Goal: Information Seeking & Learning: Learn about a topic

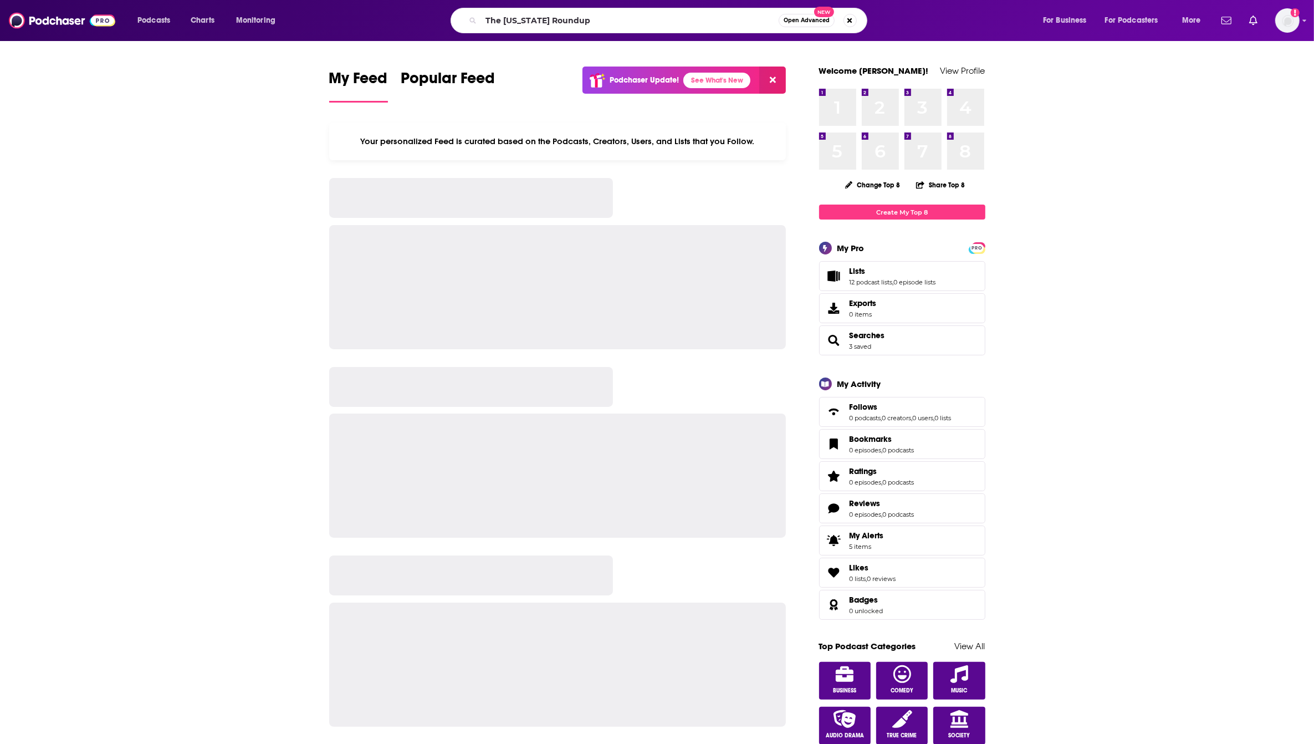
type input "The [US_STATE] Roundup"
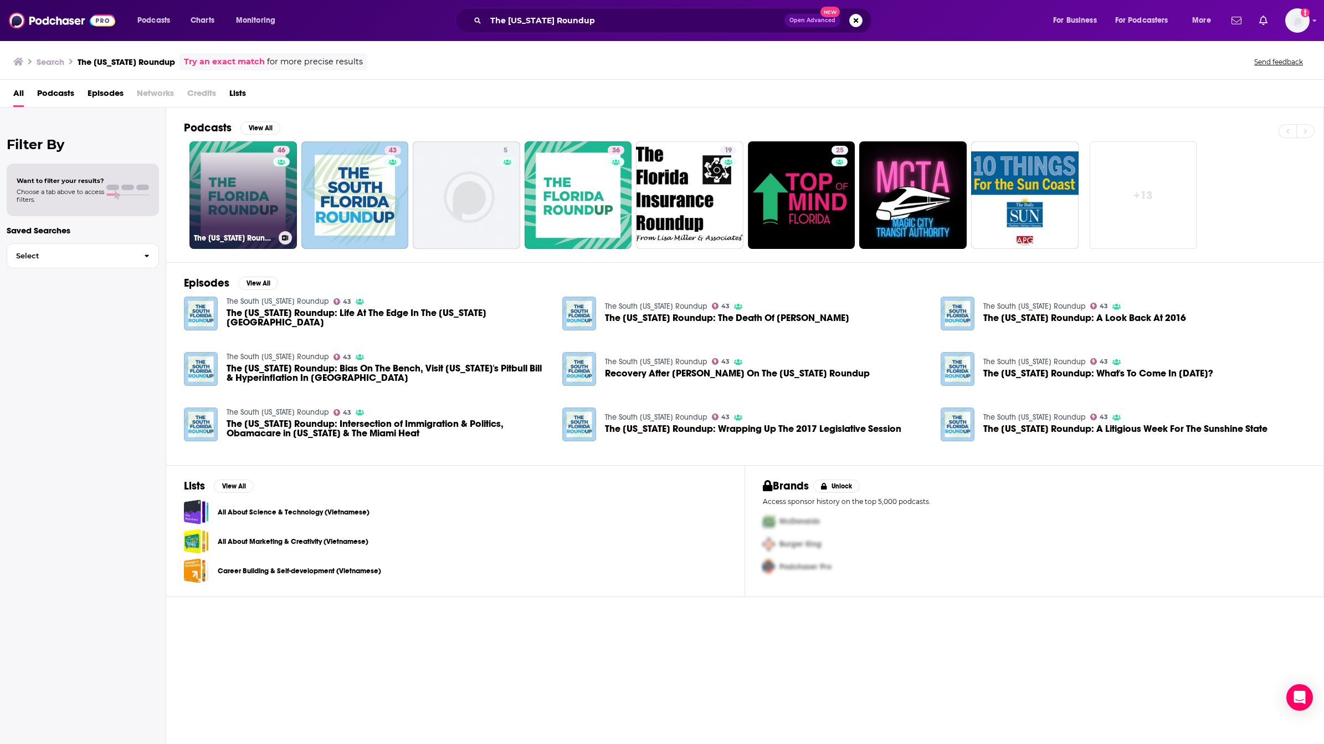
click at [259, 208] on link "46 The [US_STATE] Roundup" at bounding box center [243, 194] width 107 height 107
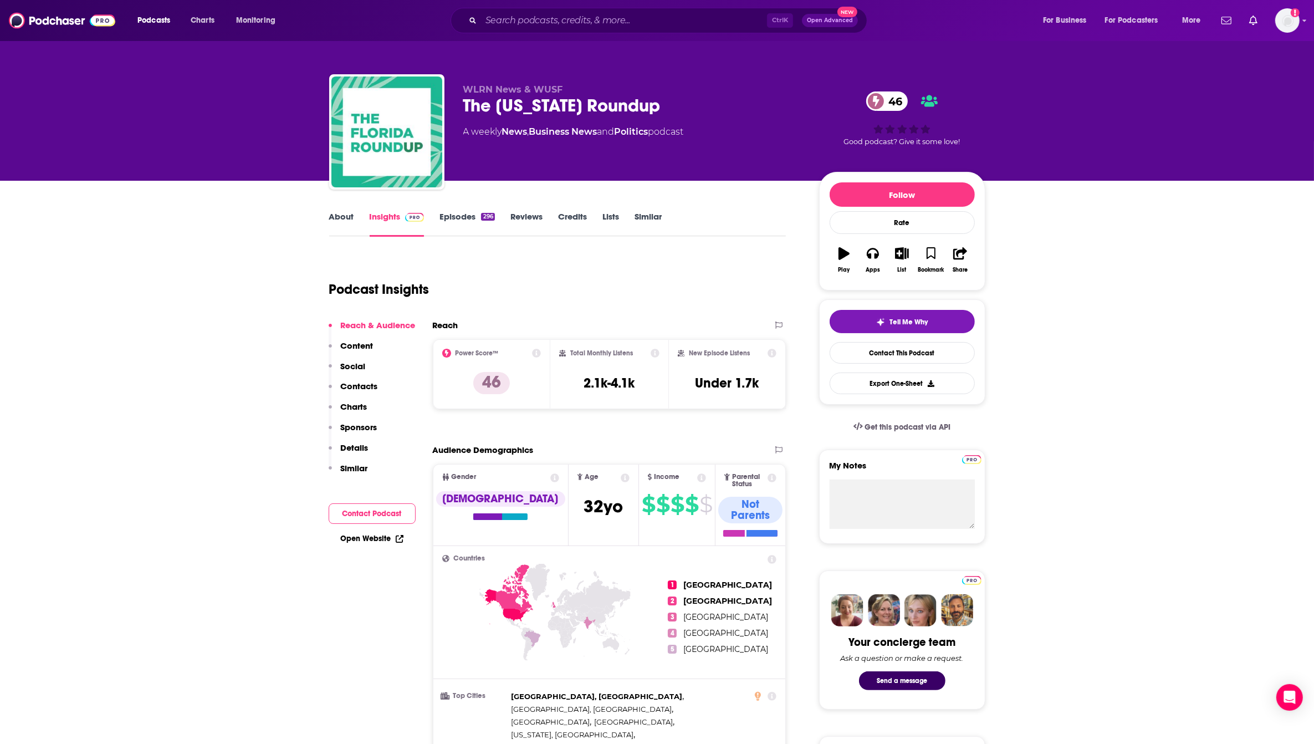
click at [342, 224] on link "About" at bounding box center [341, 223] width 25 height 25
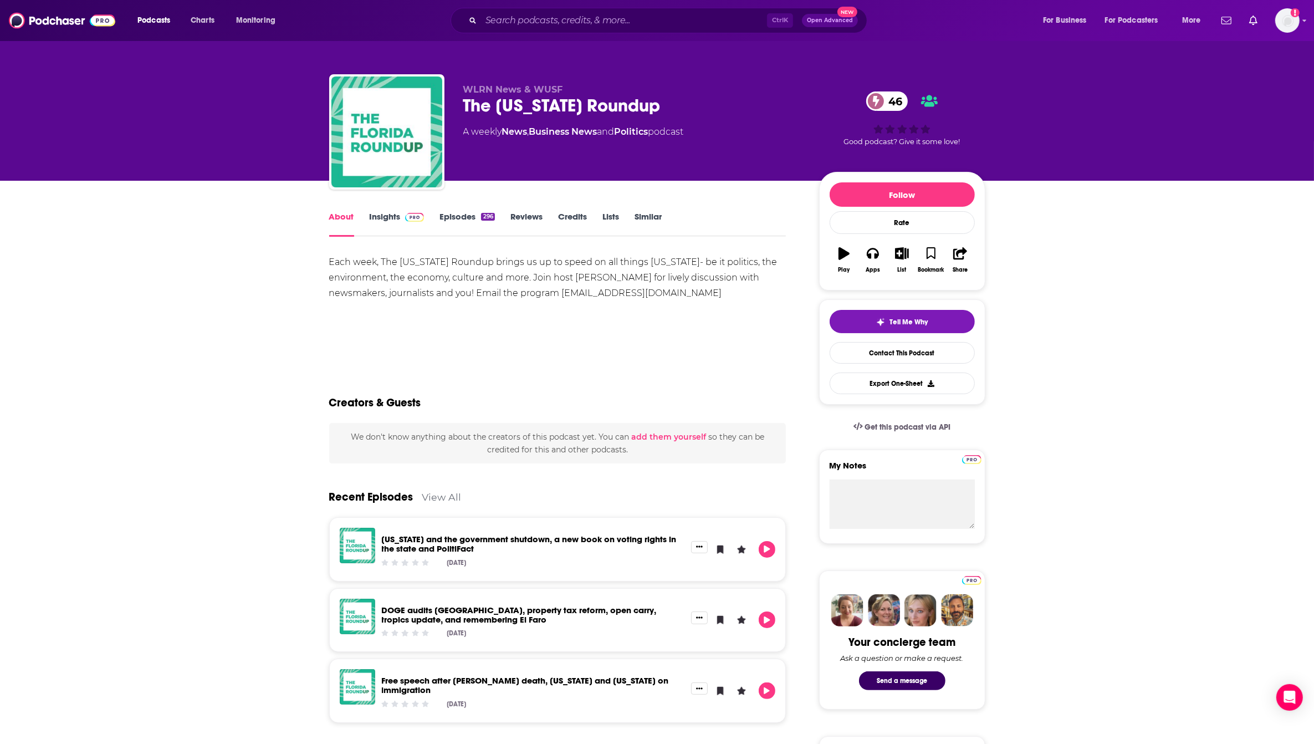
click at [465, 279] on div "Each week, The [US_STATE] Roundup brings us up to speed on all things [US_STATE…" at bounding box center [557, 277] width 457 height 47
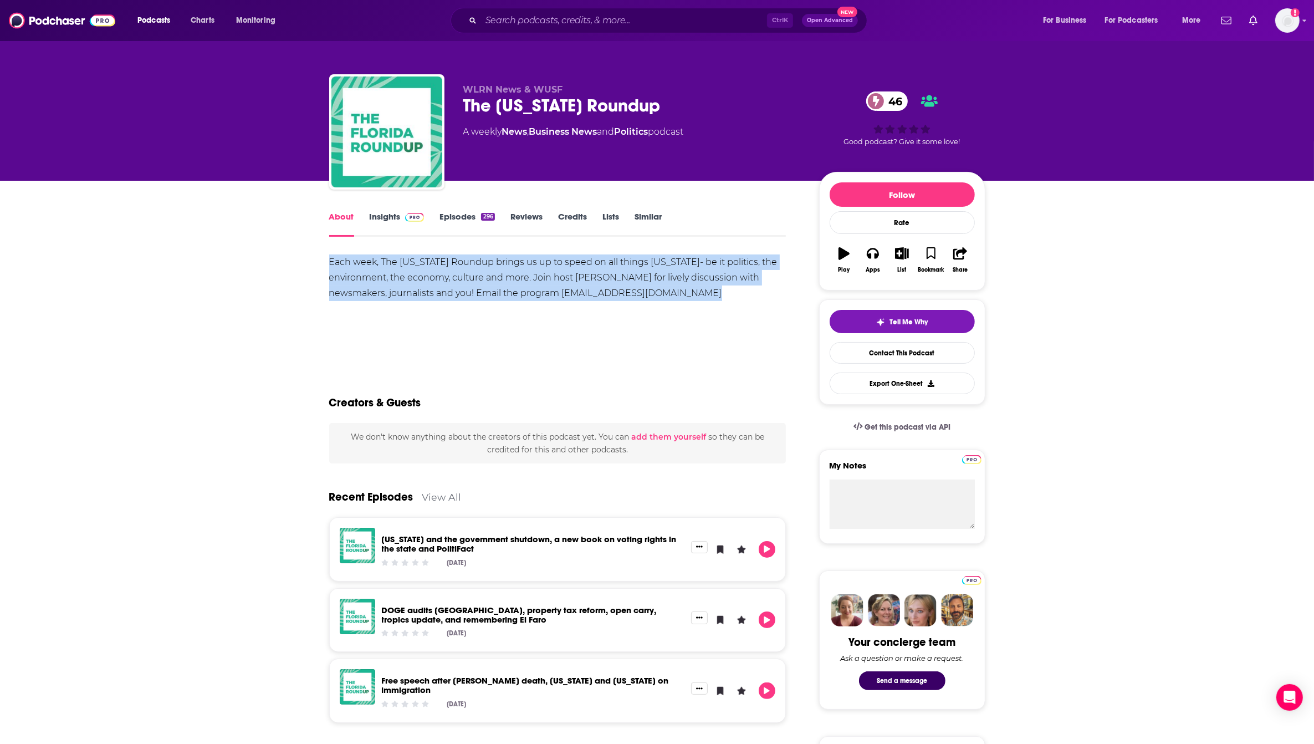
copy div "Each week, The [US_STATE] Roundup brings us up to speed on all things [US_STATE…"
click at [450, 217] on link "Episodes 296" at bounding box center [466, 223] width 55 height 25
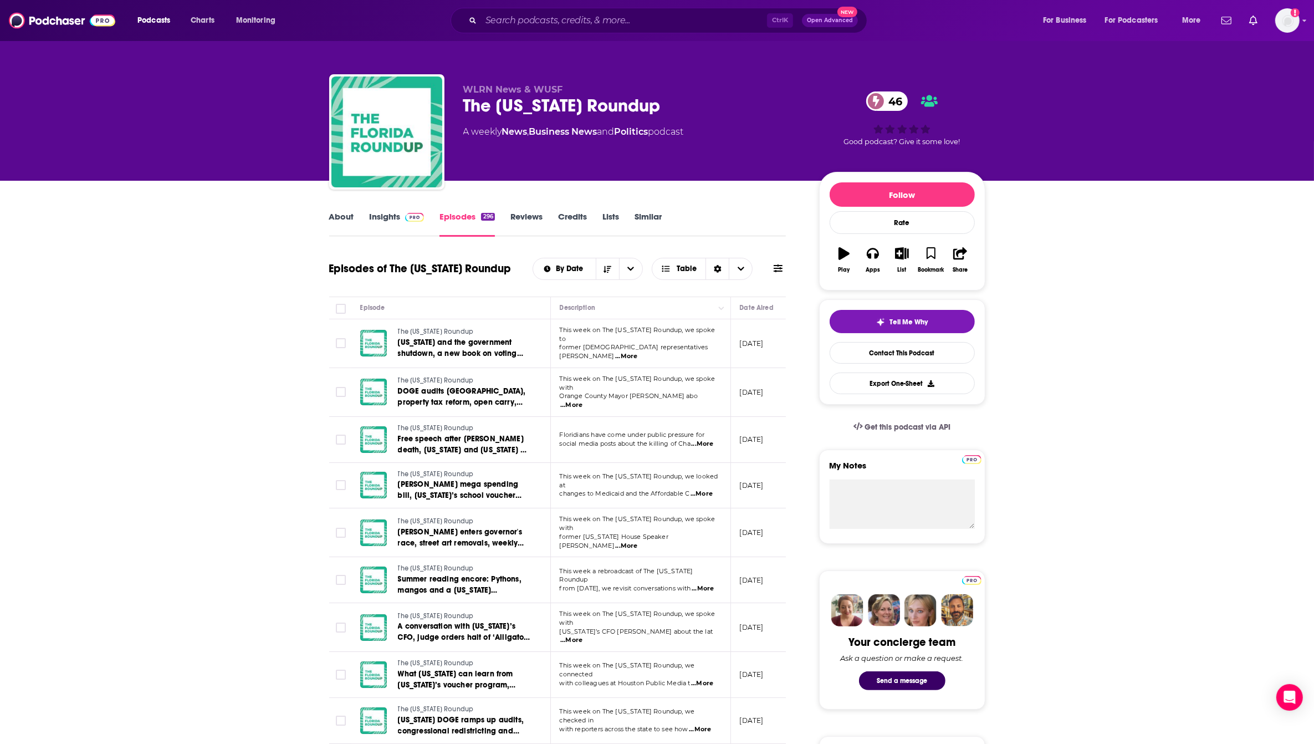
click at [377, 226] on link "Insights" at bounding box center [397, 223] width 55 height 25
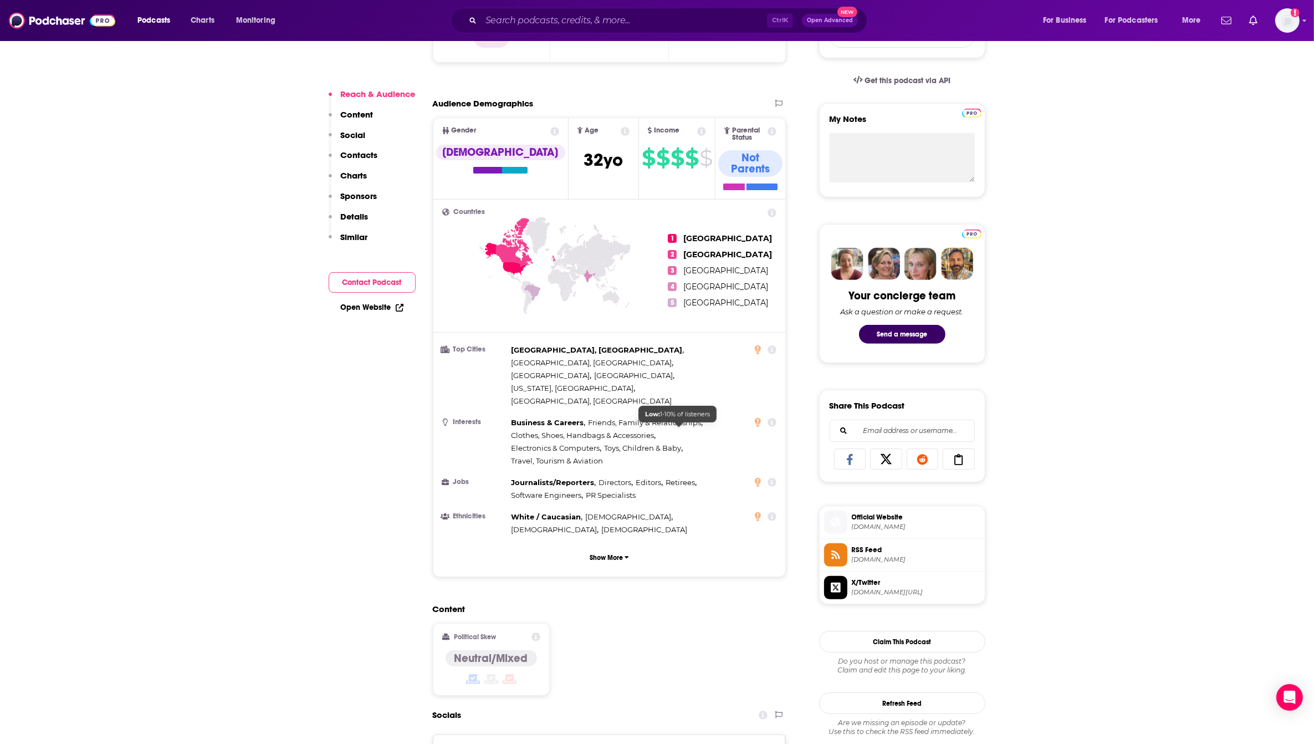
scroll to position [554, 0]
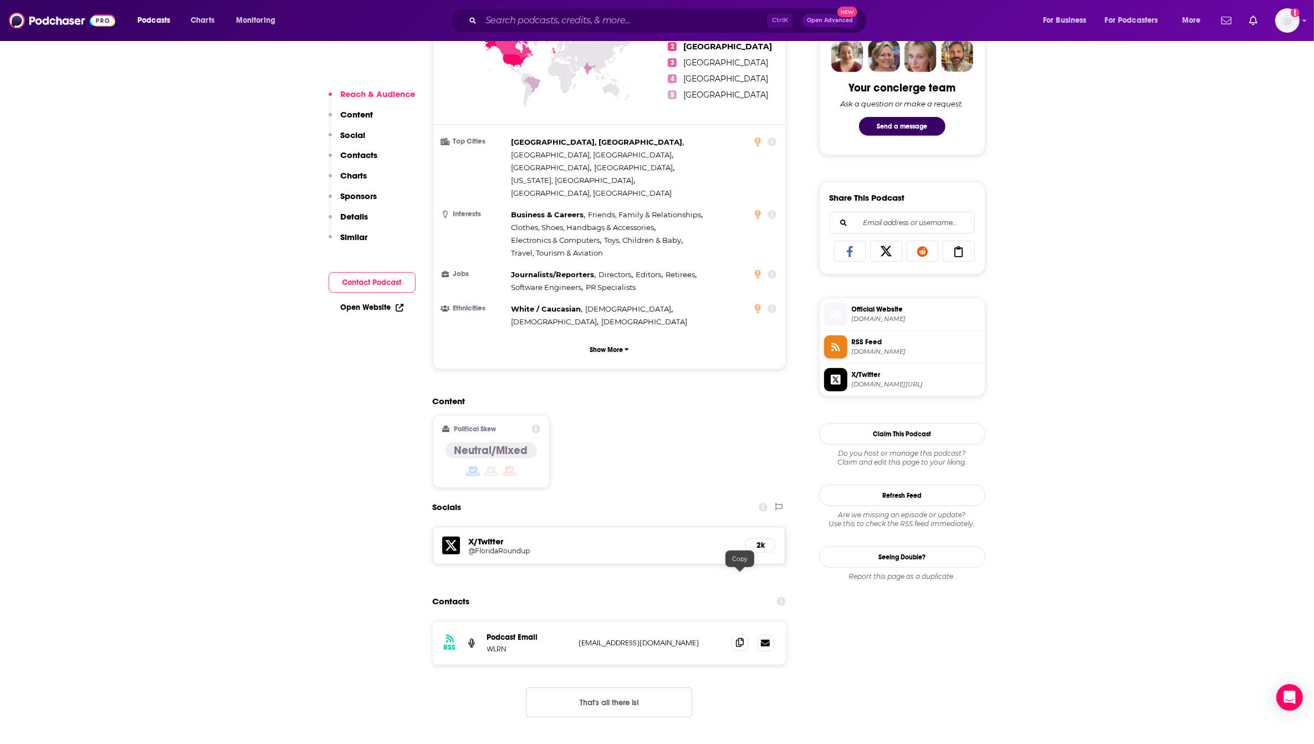
click at [741, 638] on icon at bounding box center [740, 642] width 8 height 9
click at [739, 638] on icon at bounding box center [740, 642] width 8 height 9
click at [571, 28] on input "Search podcasts, credits, & more..." at bounding box center [624, 21] width 286 height 18
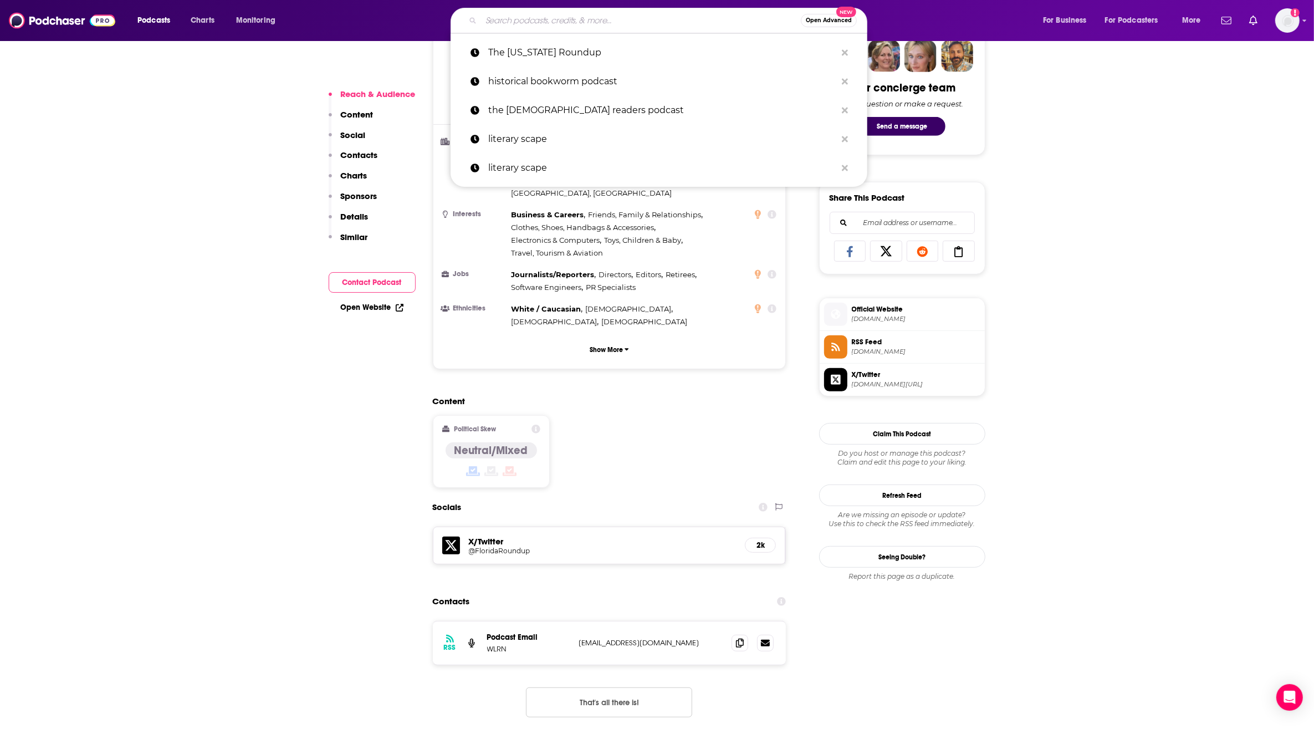
paste input "World War I Podcast"
type input "World War I Podcast"
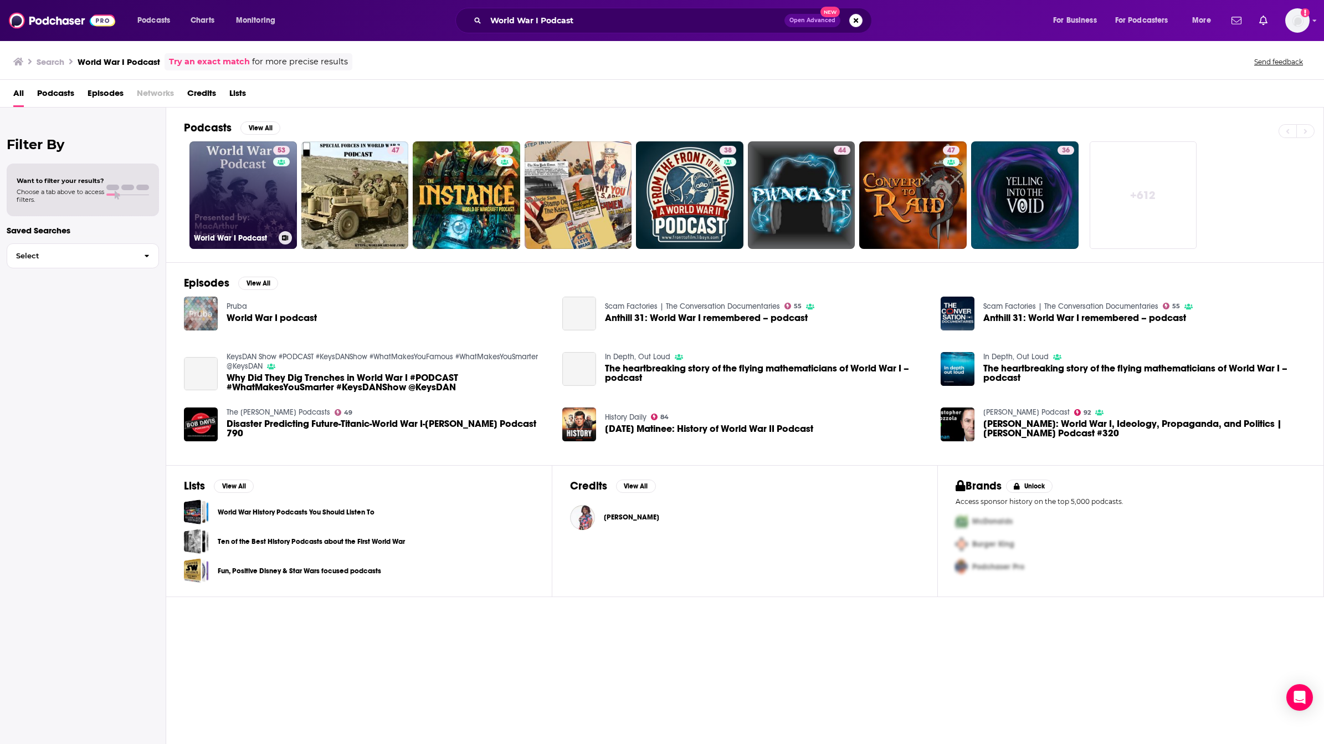
click at [266, 201] on link "53 World War I Podcast" at bounding box center [243, 194] width 107 height 107
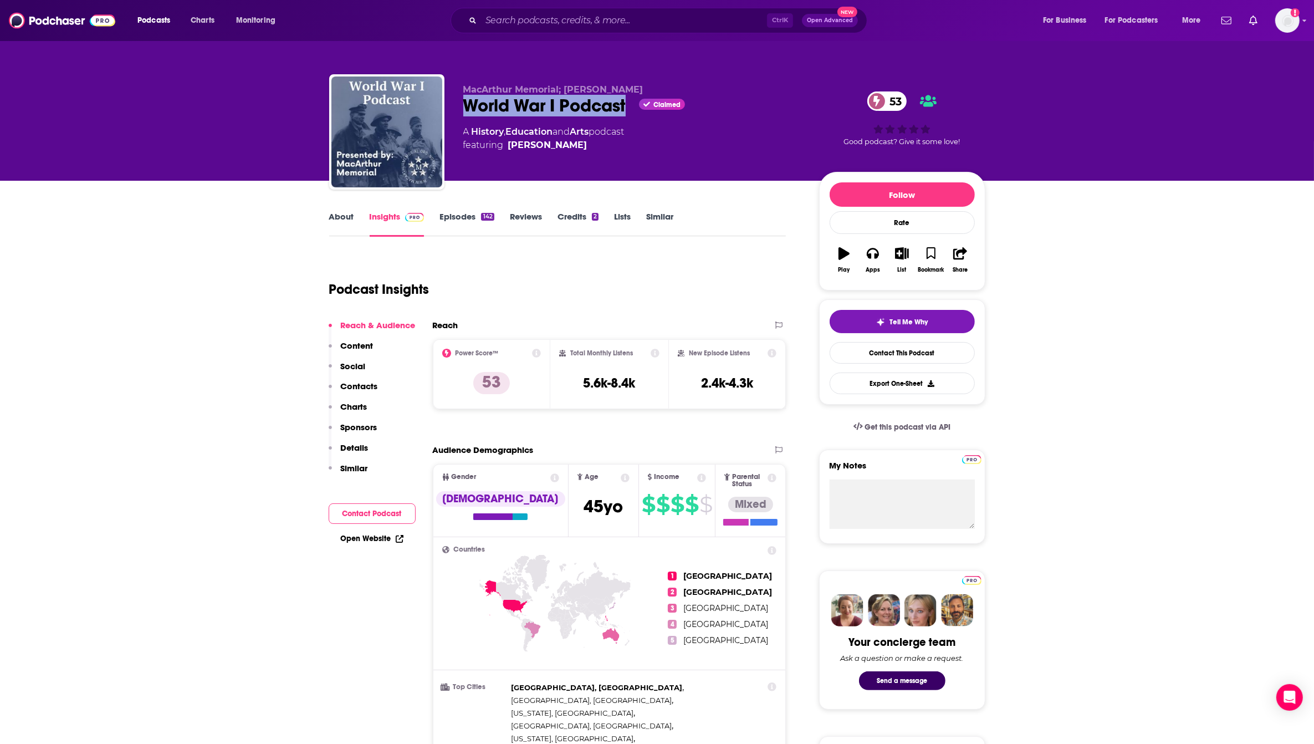
drag, startPoint x: 464, startPoint y: 109, endPoint x: 626, endPoint y: 111, distance: 162.4
click at [626, 111] on div "World War I Podcast Claimed 53" at bounding box center [632, 106] width 338 height 22
copy h2 "World War I Podcast"
click at [561, 15] on input "Search podcasts, credits, & more..." at bounding box center [624, 21] width 286 height 18
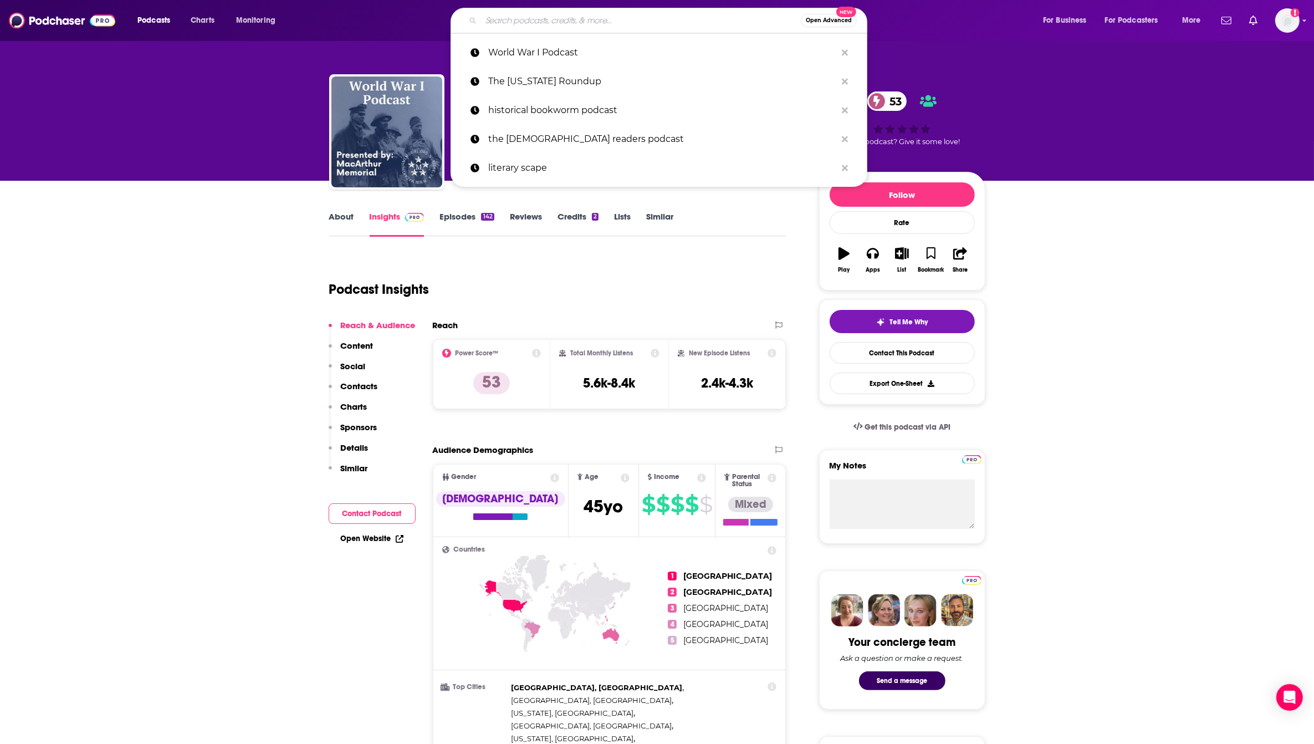
paste input "The Old Front Line"
type input "The Old Front Line"
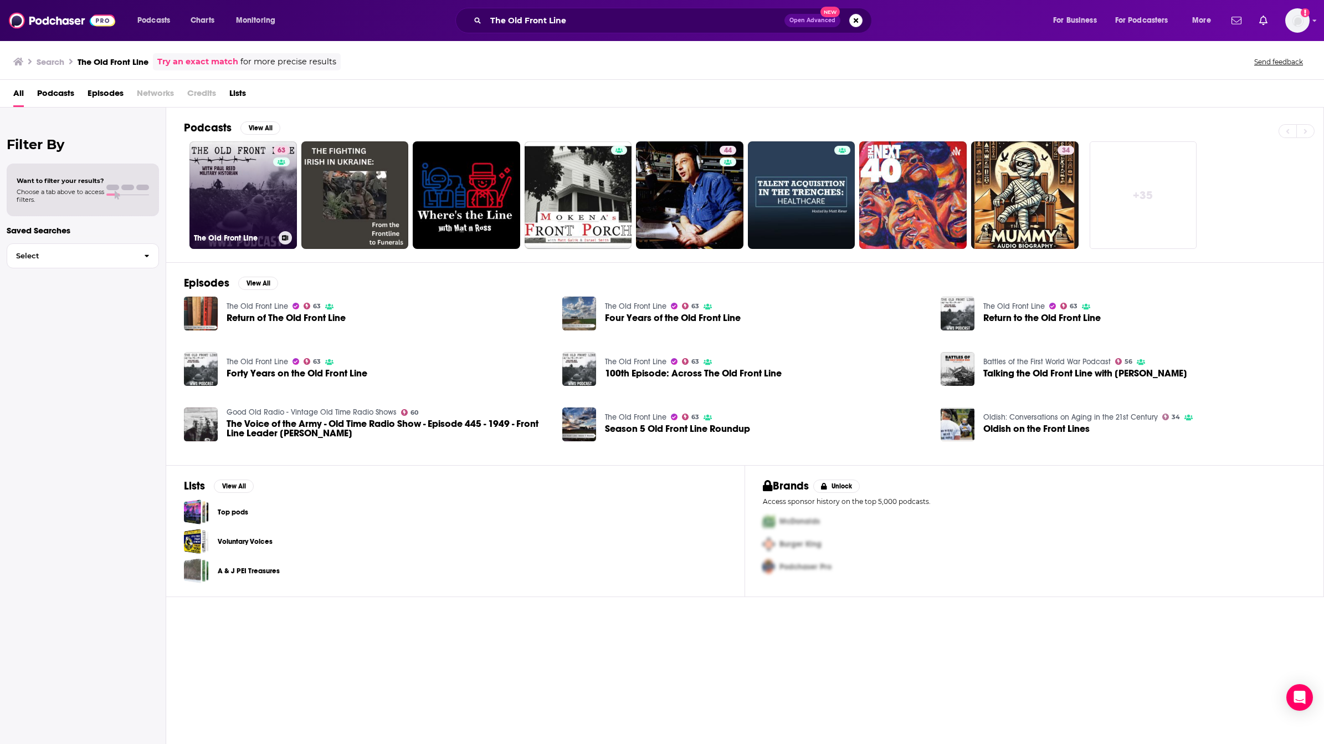
click at [242, 181] on link "63 The Old Front Line" at bounding box center [243, 194] width 107 height 107
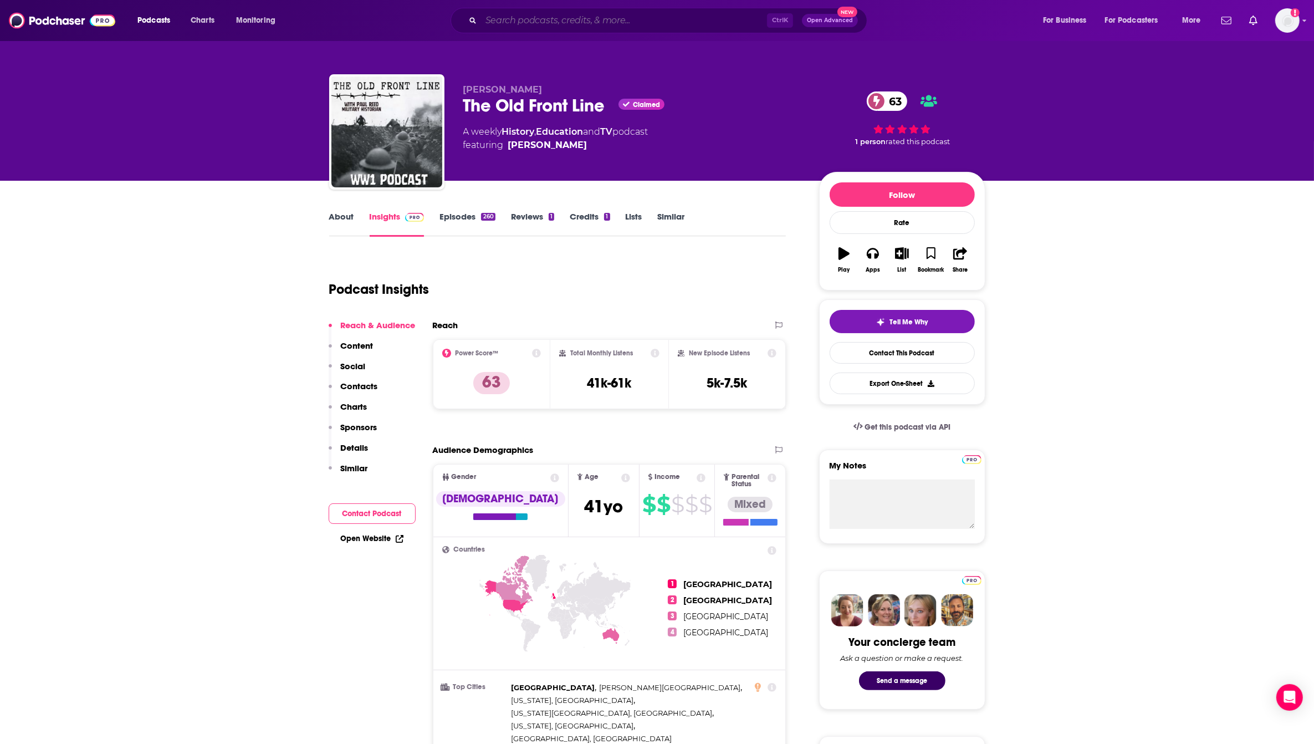
click at [525, 23] on input "Search podcasts, credits, & more..." at bounding box center [624, 21] width 286 height 18
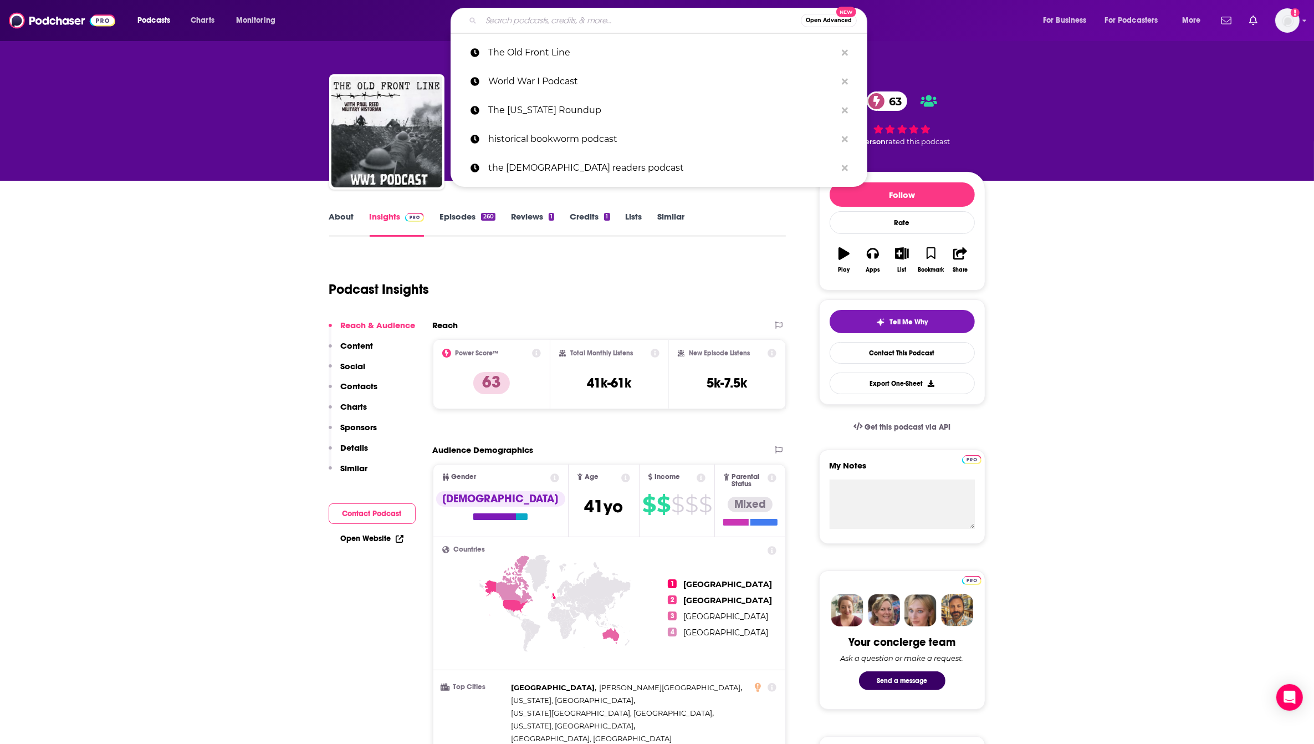
paste input "History of the Great War"
type input "History of the Great War"
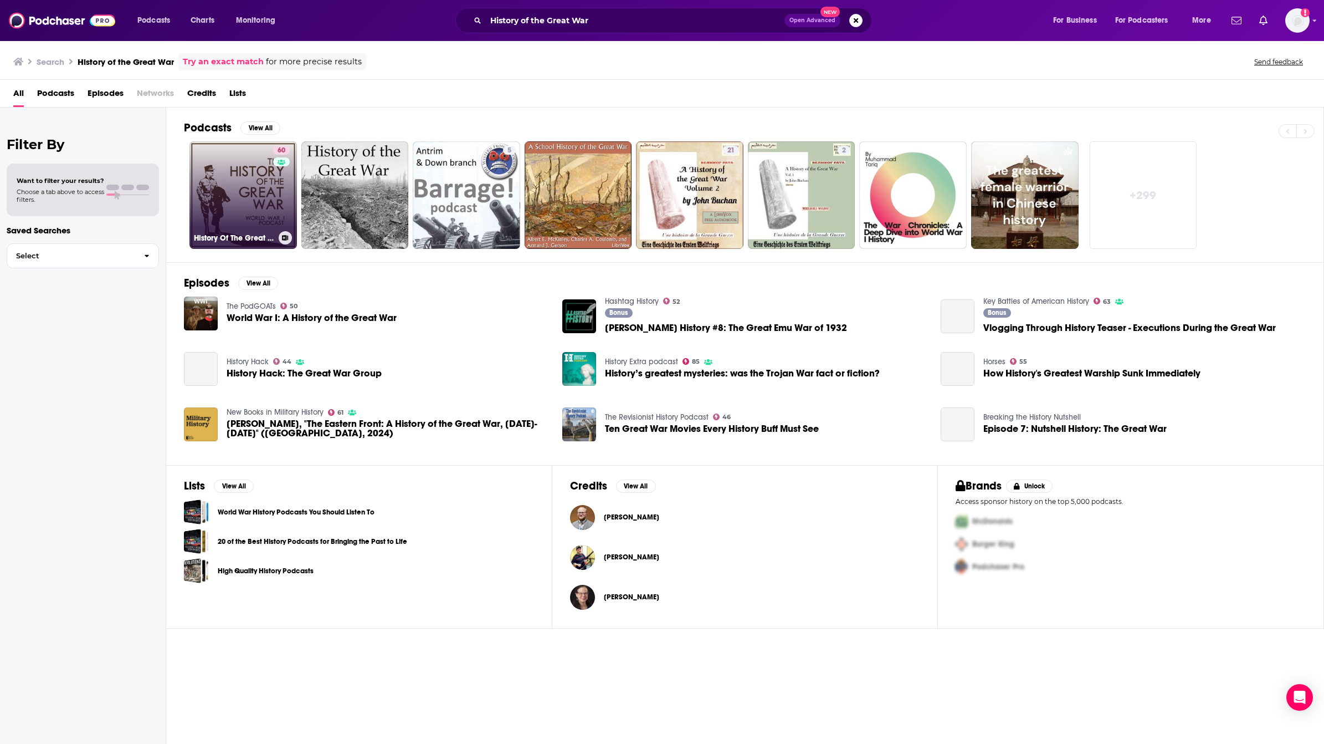
click at [242, 209] on link "60 History Of The Great War" at bounding box center [243, 194] width 107 height 107
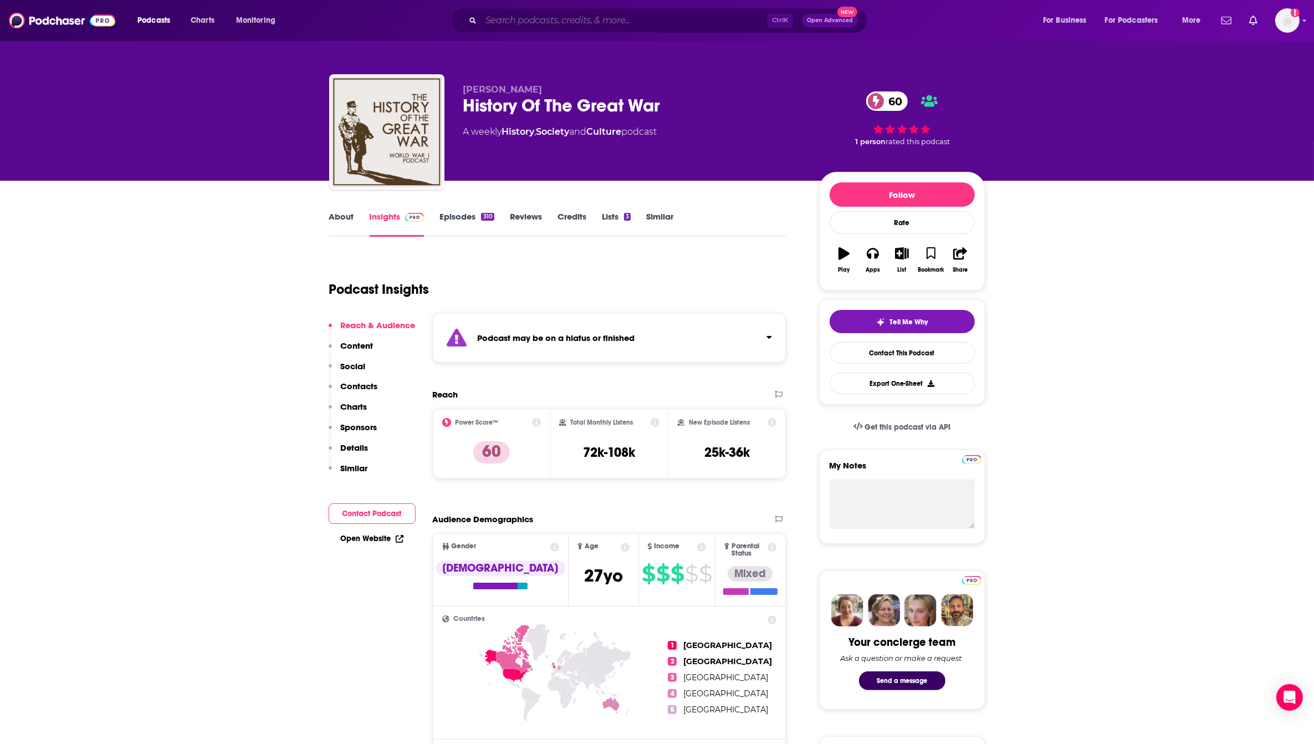
click at [610, 15] on input "Search podcasts, credits, & more..." at bounding box center [624, 21] width 286 height 18
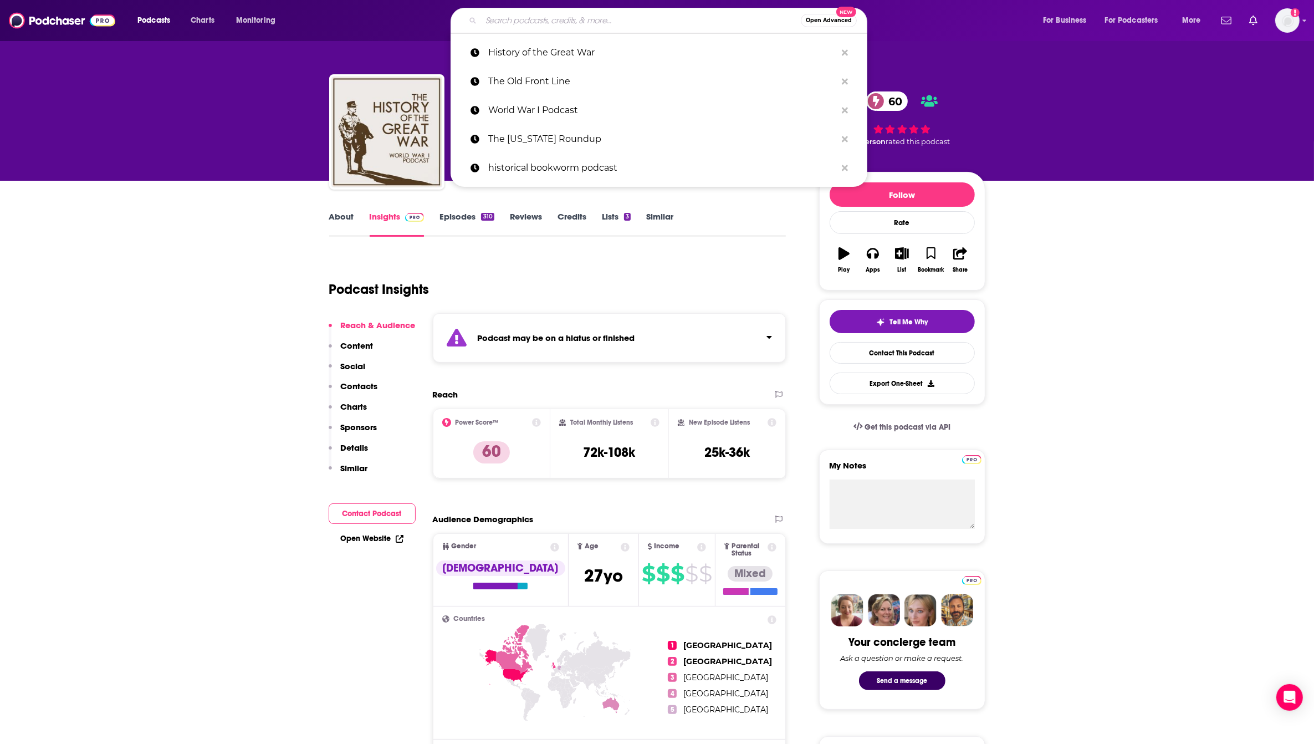
paste input "WWI Centennial News - The Doughboy Podcast"
type input "WWI Centennial News - The Doughboy Podcast"
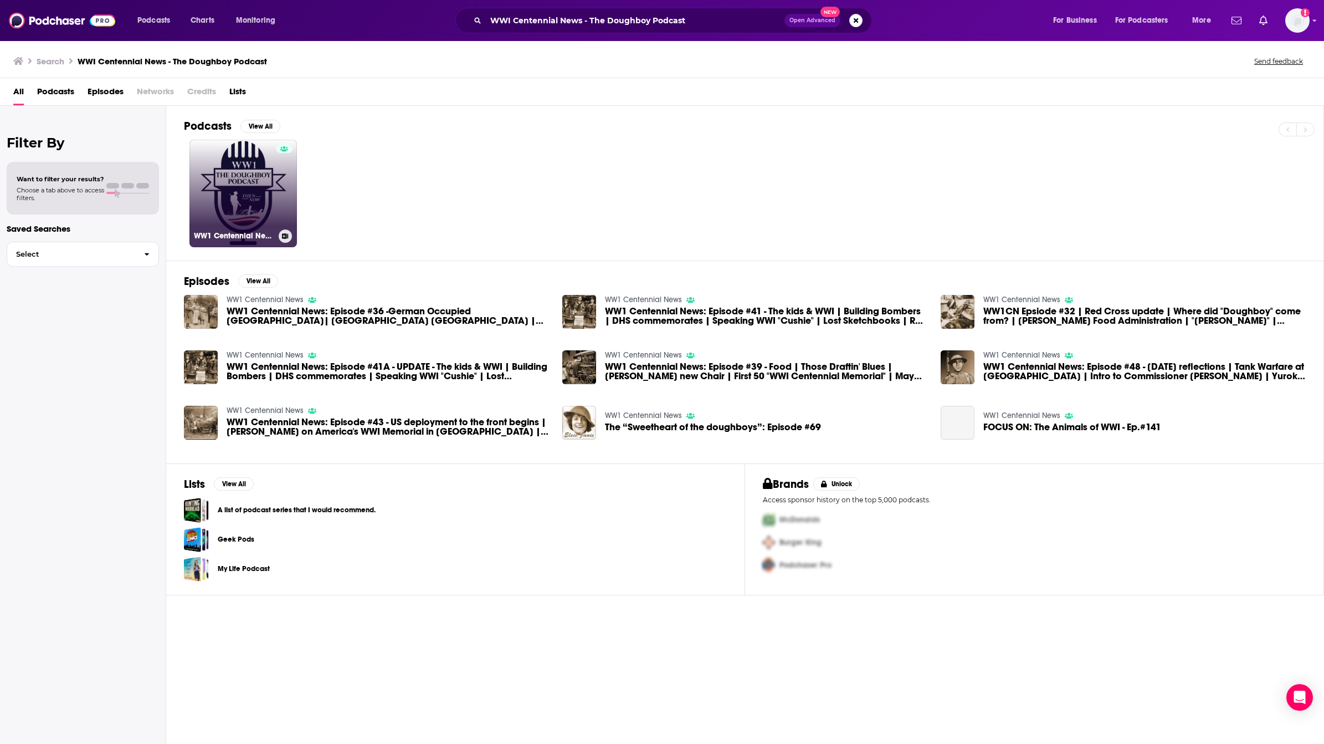
click at [236, 216] on link "WW1 Centennial News" at bounding box center [243, 193] width 107 height 107
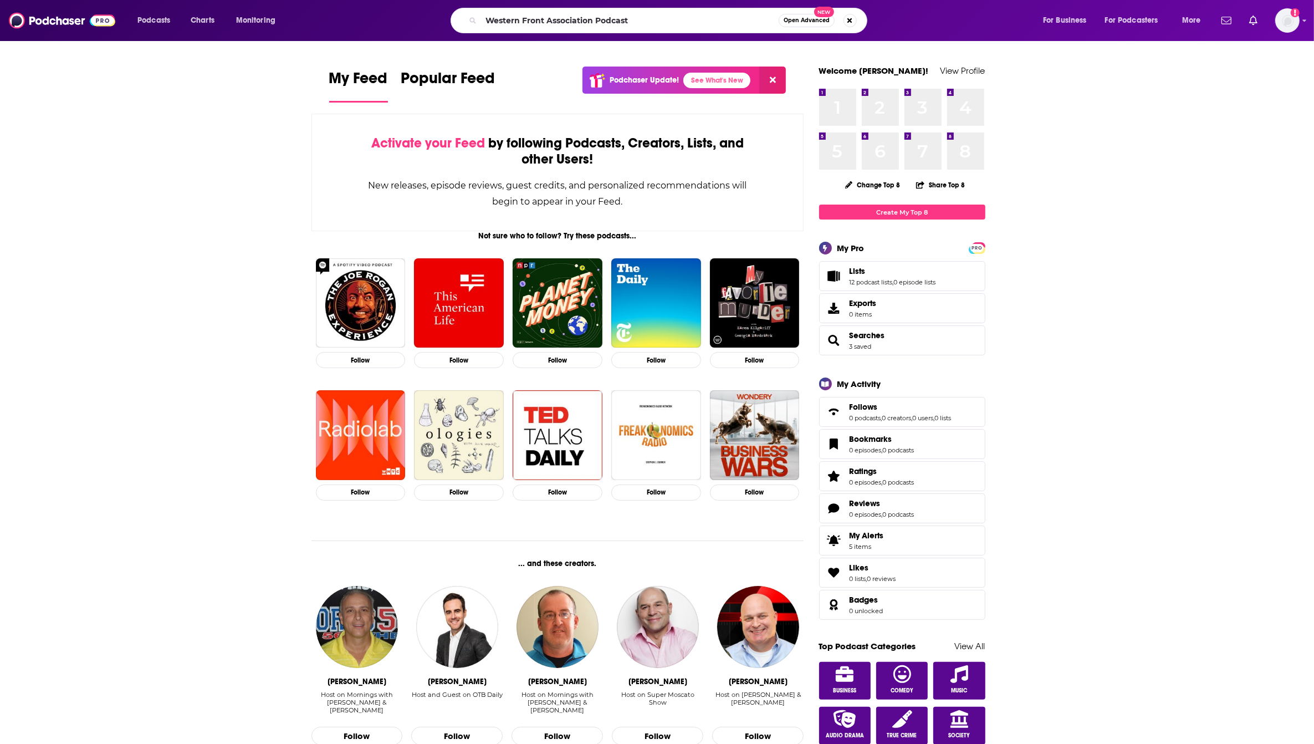
type input "Western Front Association Podcast"
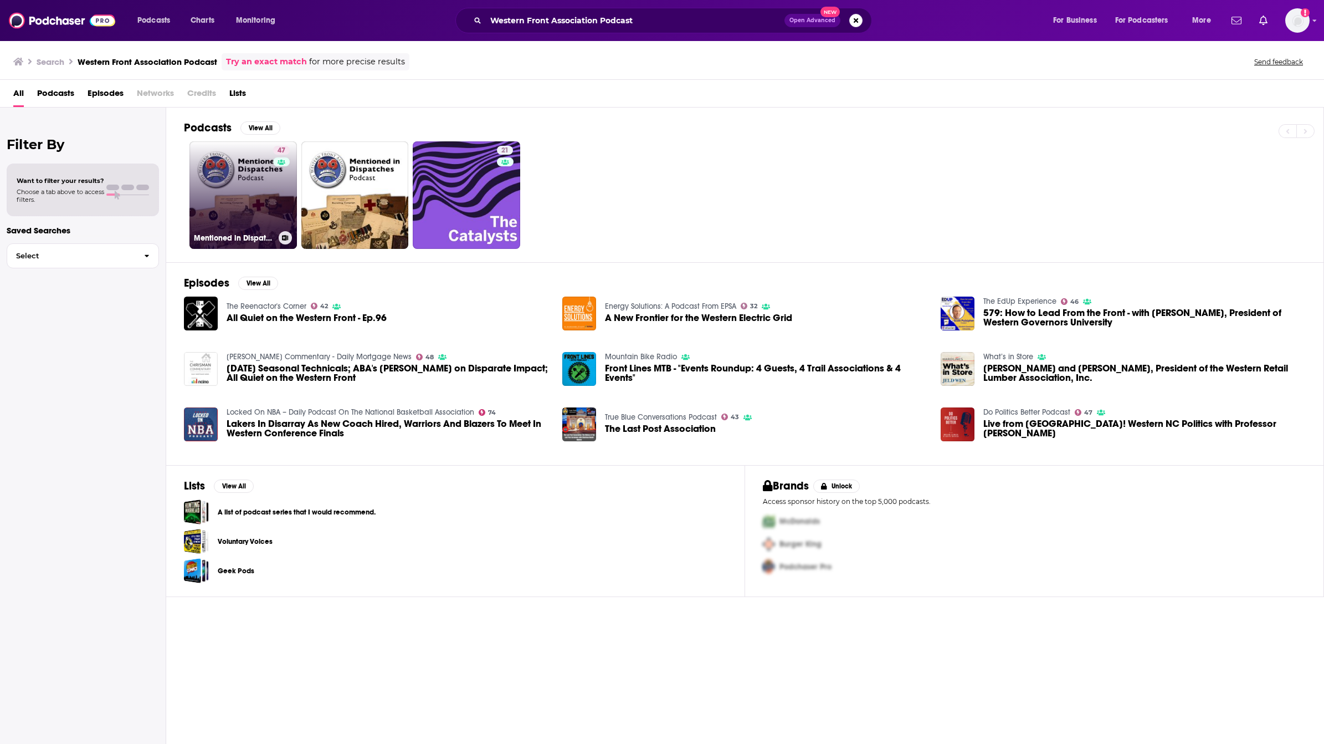
click at [266, 206] on link "47 Mentioned in Dispatches" at bounding box center [243, 194] width 107 height 107
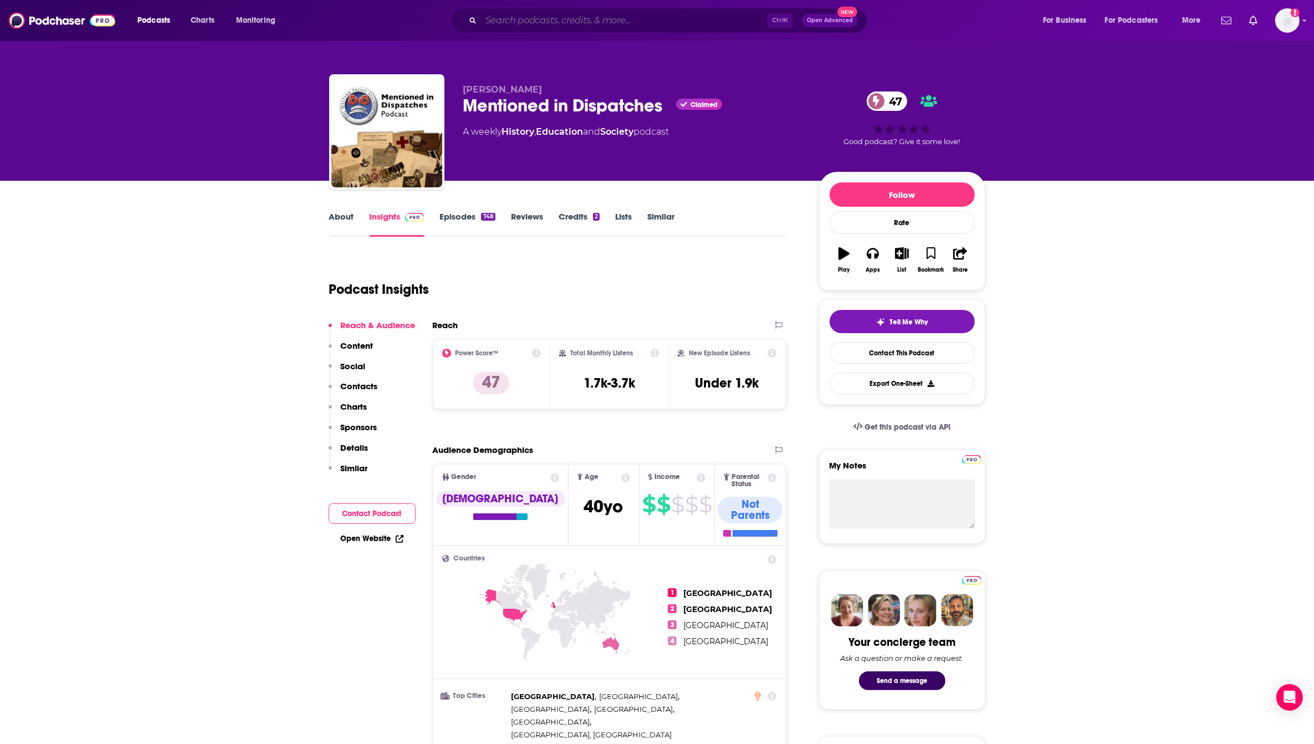
click at [574, 26] on input "Search podcasts, credits, & more..." at bounding box center [624, 21] width 286 height 18
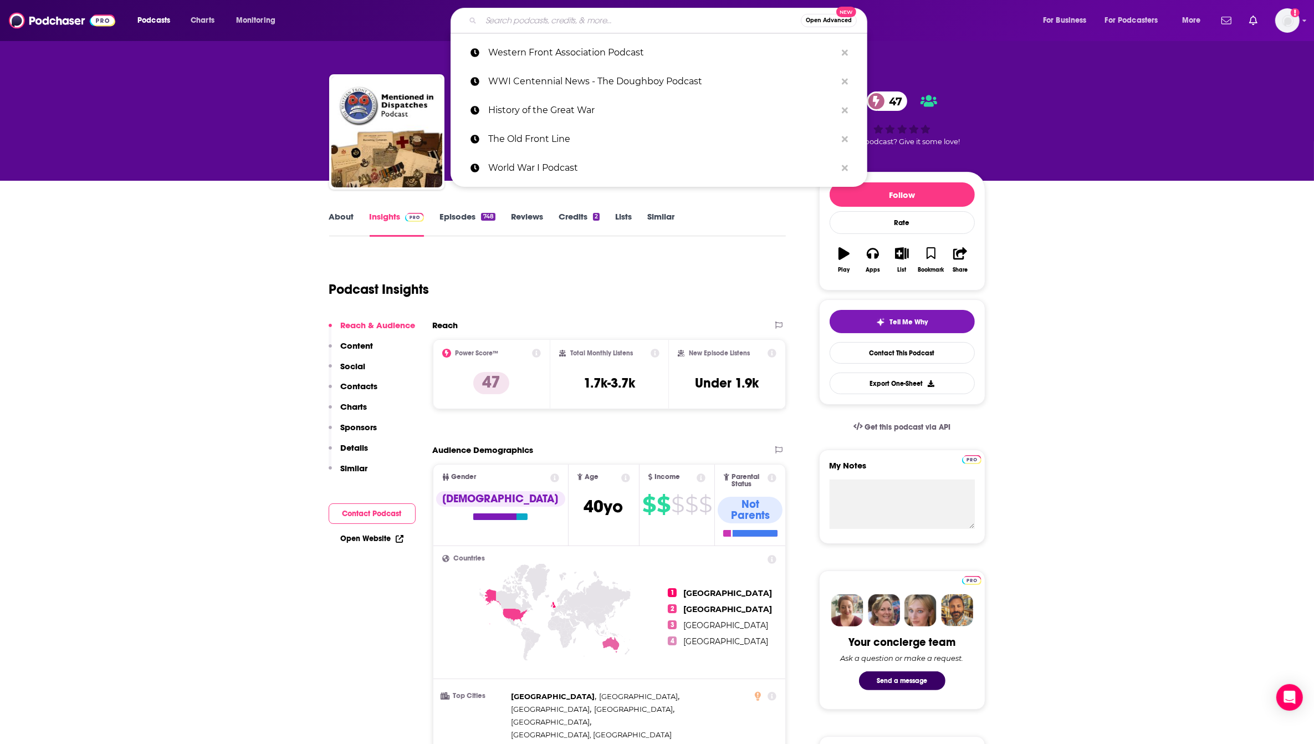
paste input "The Great War Podcast"
type input "The Great War Podcast"
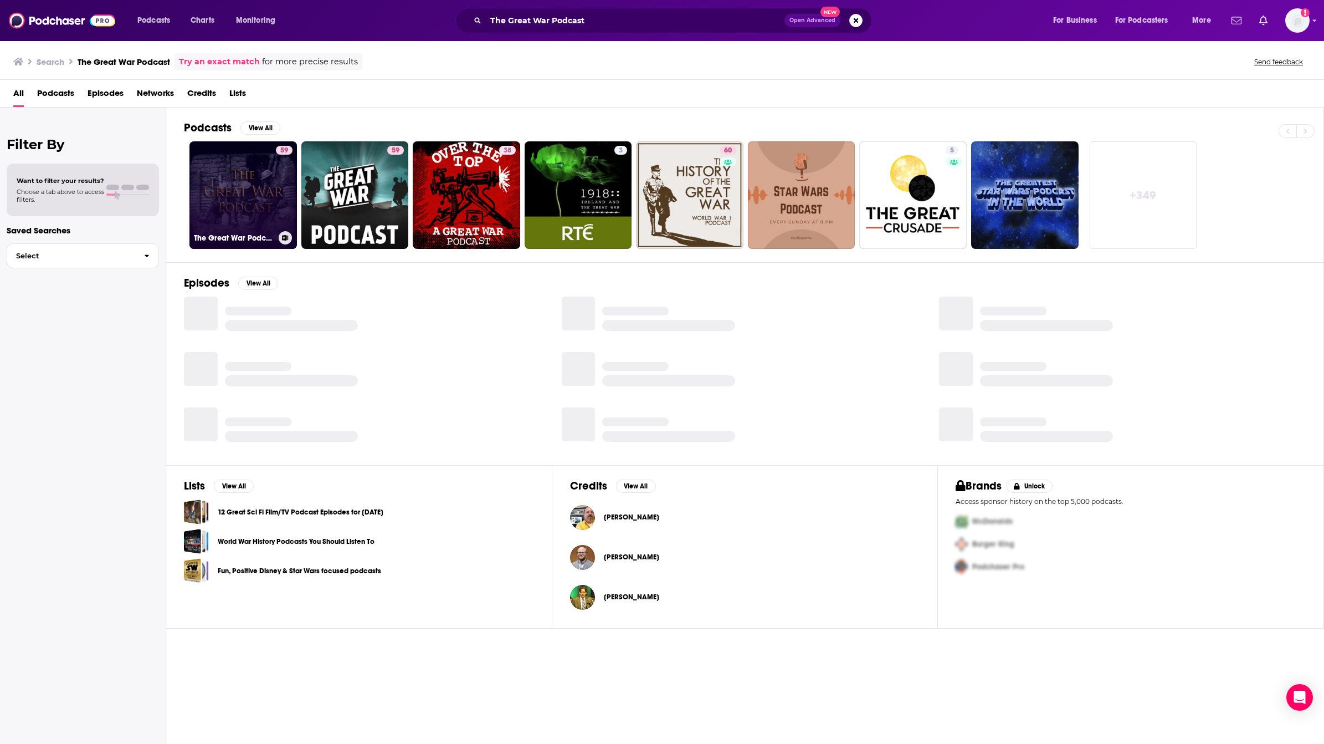
click at [258, 188] on link "59 The Great War Podcast" at bounding box center [243, 194] width 107 height 107
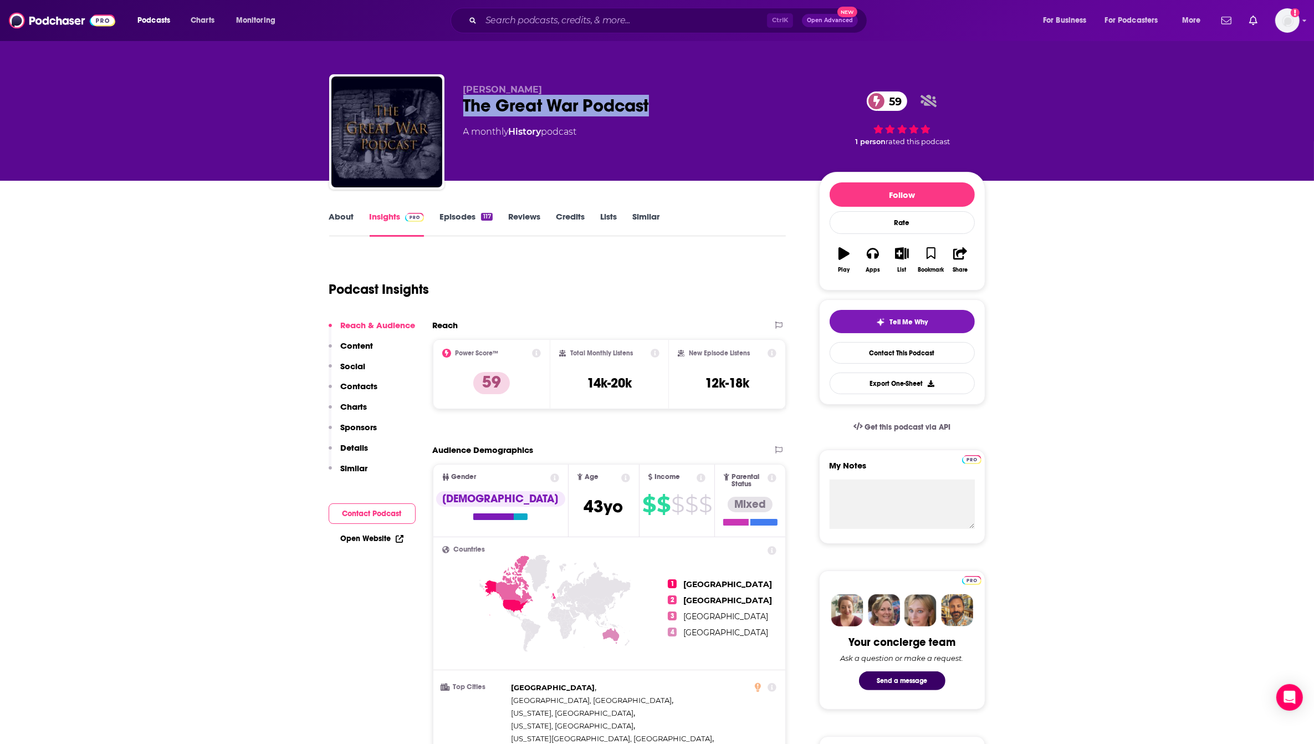
drag, startPoint x: 457, startPoint y: 111, endPoint x: 687, endPoint y: 110, distance: 230.0
click at [687, 110] on div "Daniel Clark The Great War Podcast 59 A monthly History podcast 59 1 person rat…" at bounding box center [657, 134] width 656 height 120
copy h2 "The Great War Podcast"
click at [331, 221] on link "About" at bounding box center [341, 223] width 25 height 25
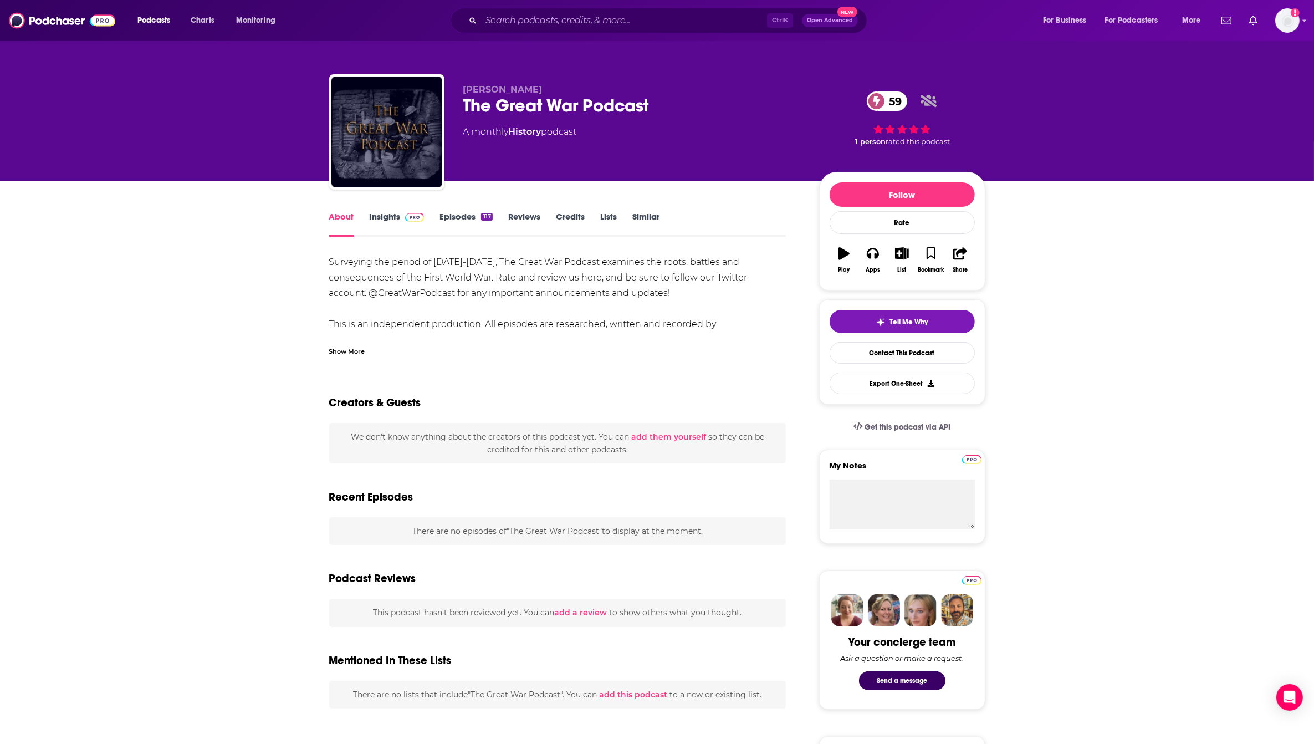
click at [269, 320] on div "About Insights Episodes 117 Reviews Credits Lists Similar Surveying the period …" at bounding box center [657, 745] width 1314 height 1129
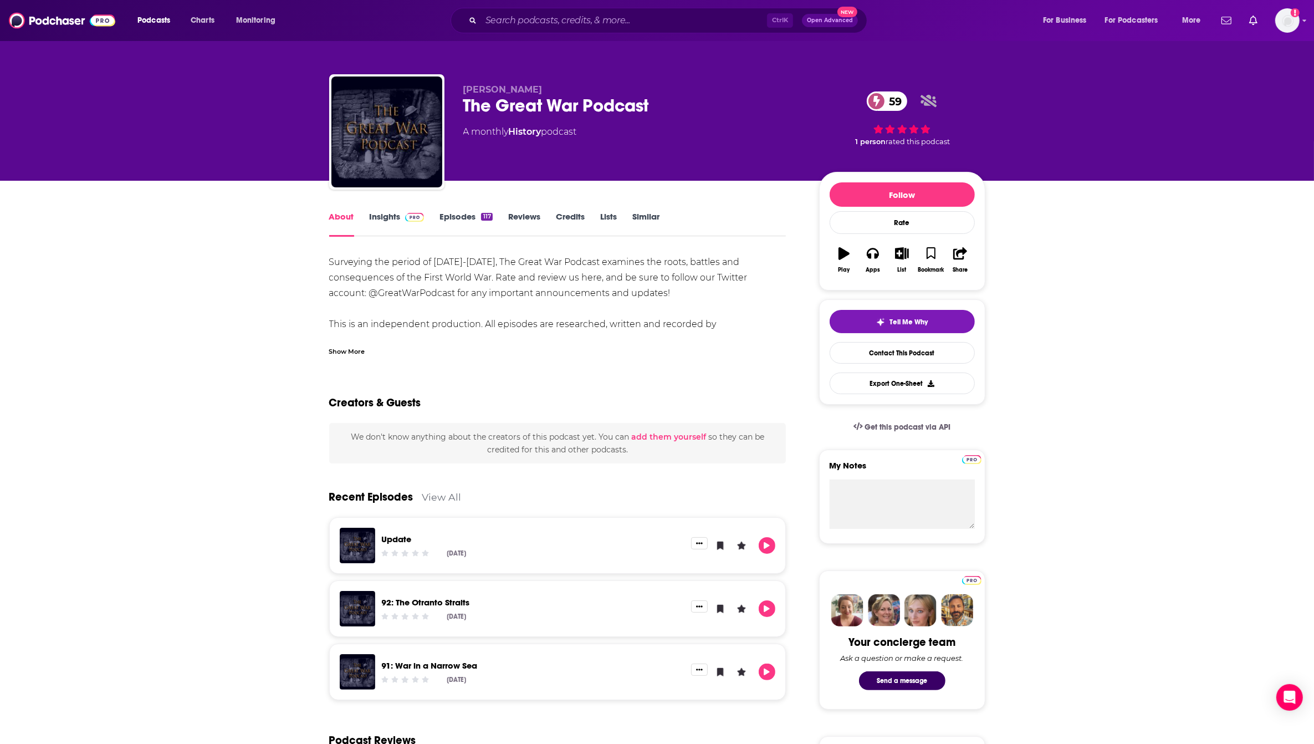
click at [272, 316] on div "About Insights Episodes 117 Reviews Credits Lists Similar Surveying the period …" at bounding box center [657, 745] width 1314 height 1129
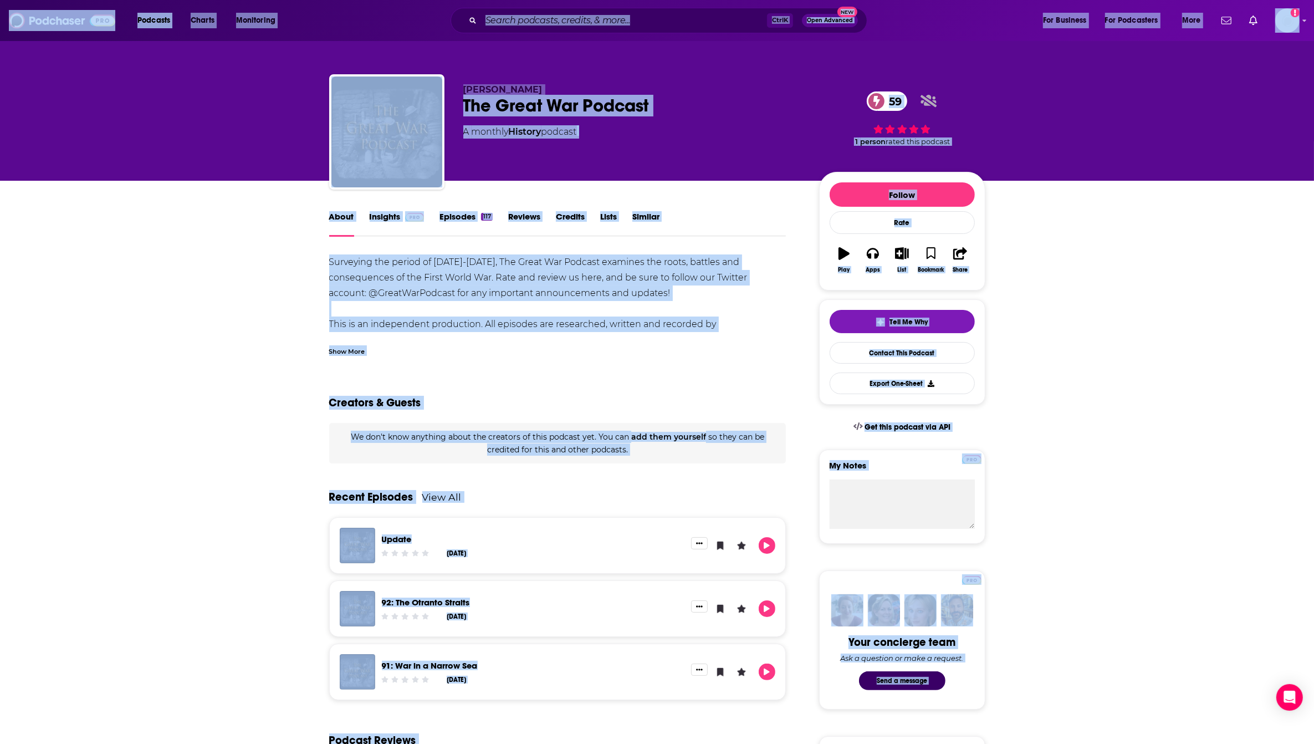
click at [454, 217] on link "Episodes 117" at bounding box center [465, 223] width 53 height 25
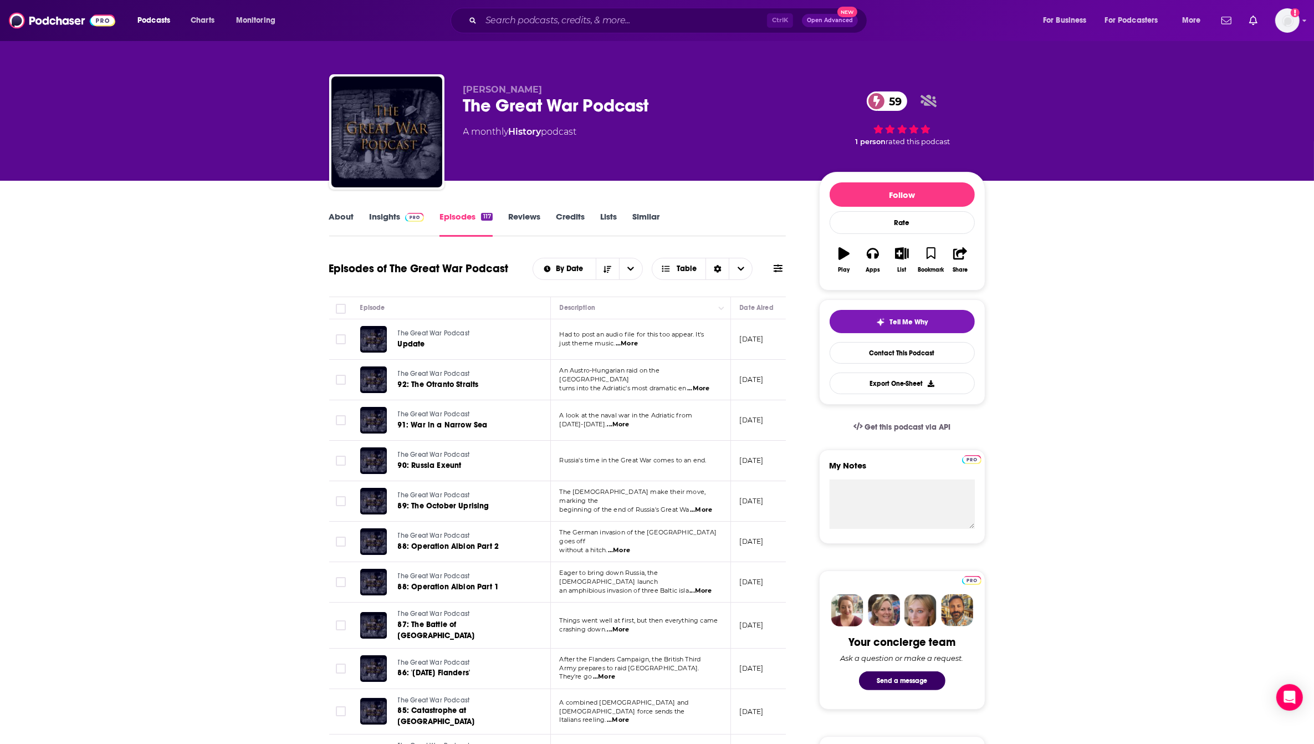
click at [525, 218] on link "Reviews" at bounding box center [524, 223] width 32 height 25
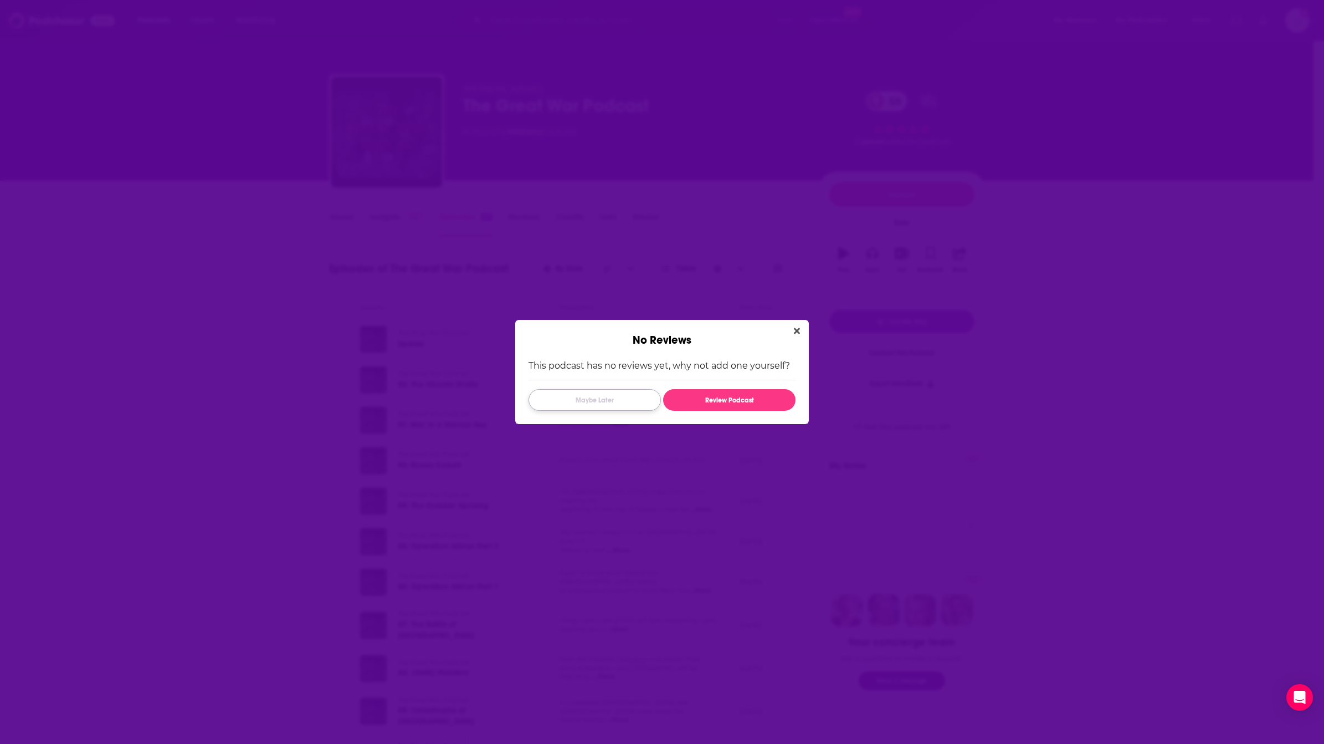
click at [640, 402] on button "Maybe Later" at bounding box center [595, 400] width 132 height 22
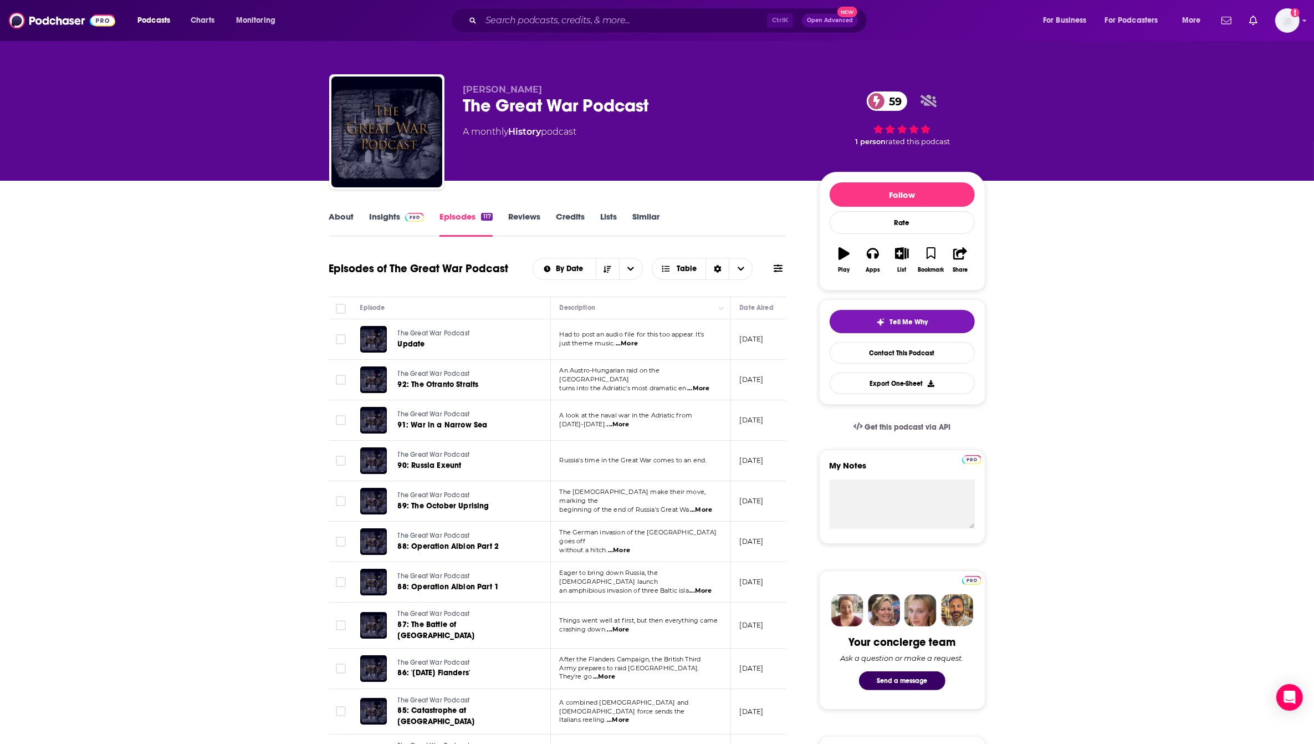
click at [393, 227] on link "Insights" at bounding box center [397, 223] width 55 height 25
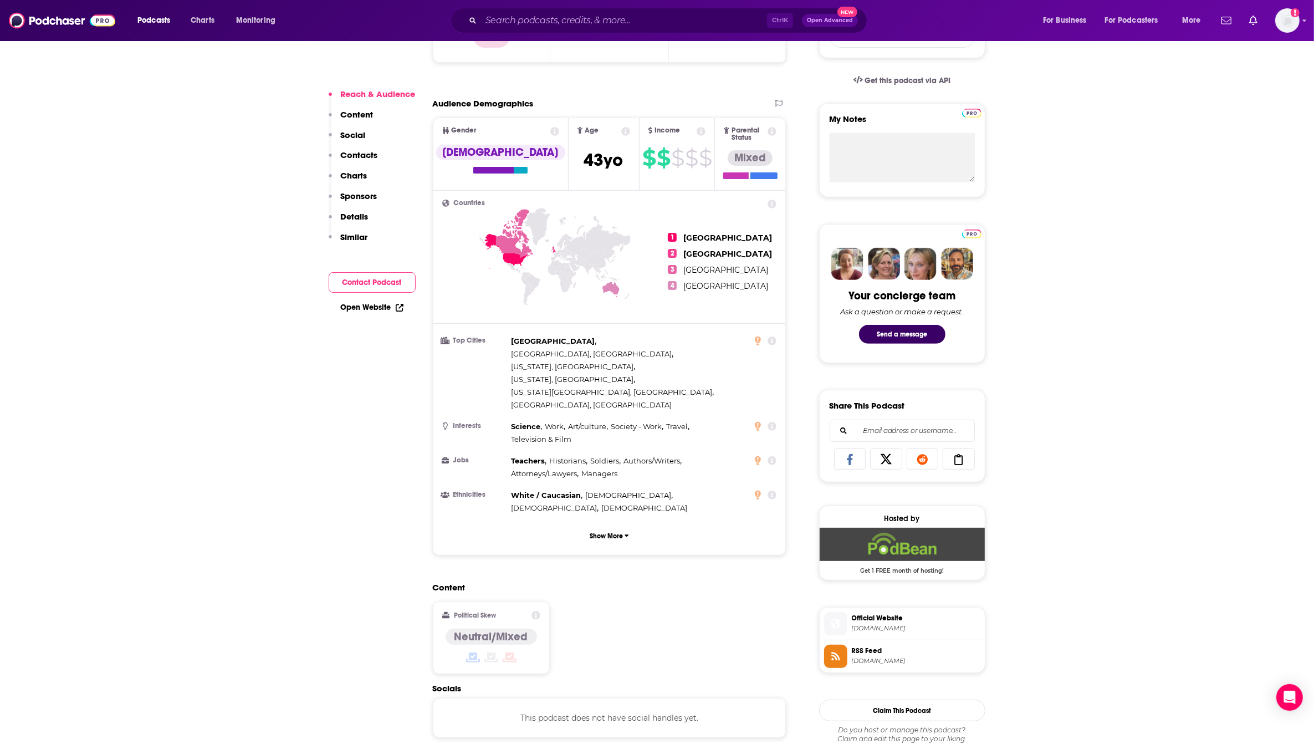
scroll to position [693, 0]
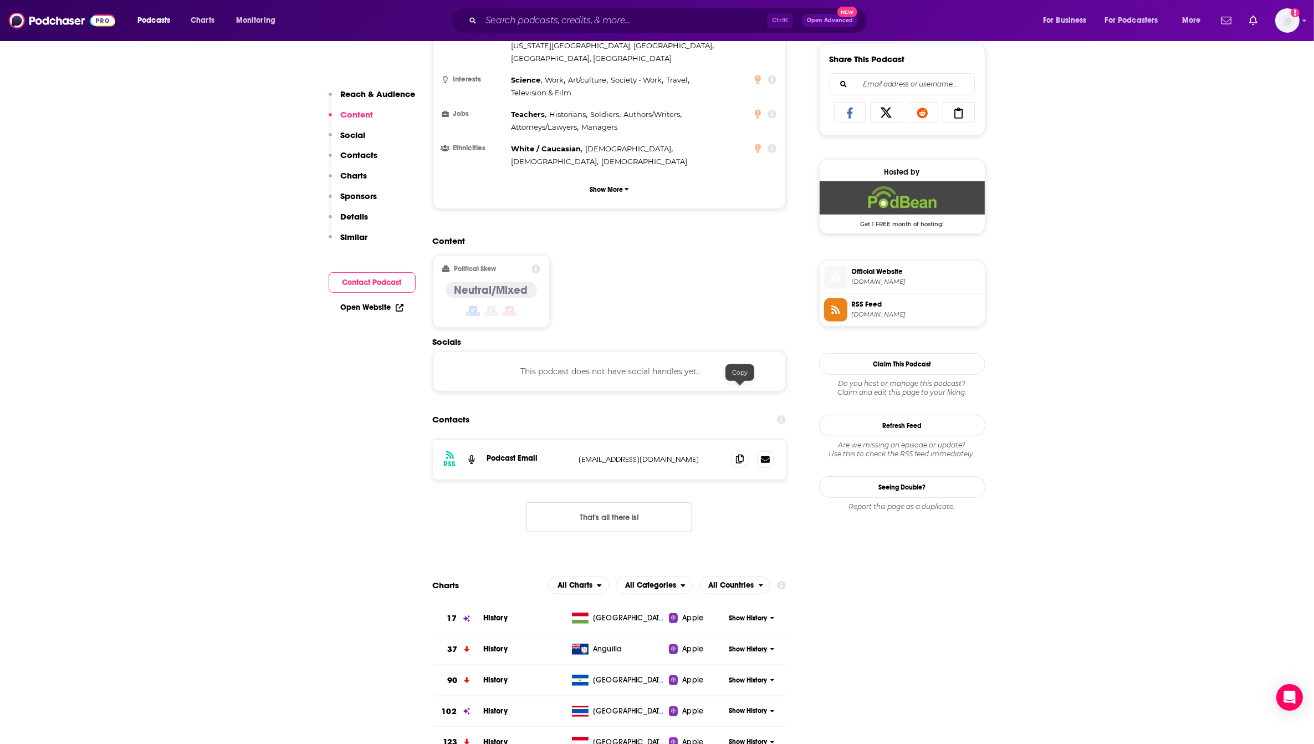
click at [741, 450] on span at bounding box center [739, 458] width 17 height 17
click at [648, 236] on div "Content Political Skew Neutral/Mixed" at bounding box center [610, 286] width 354 height 101
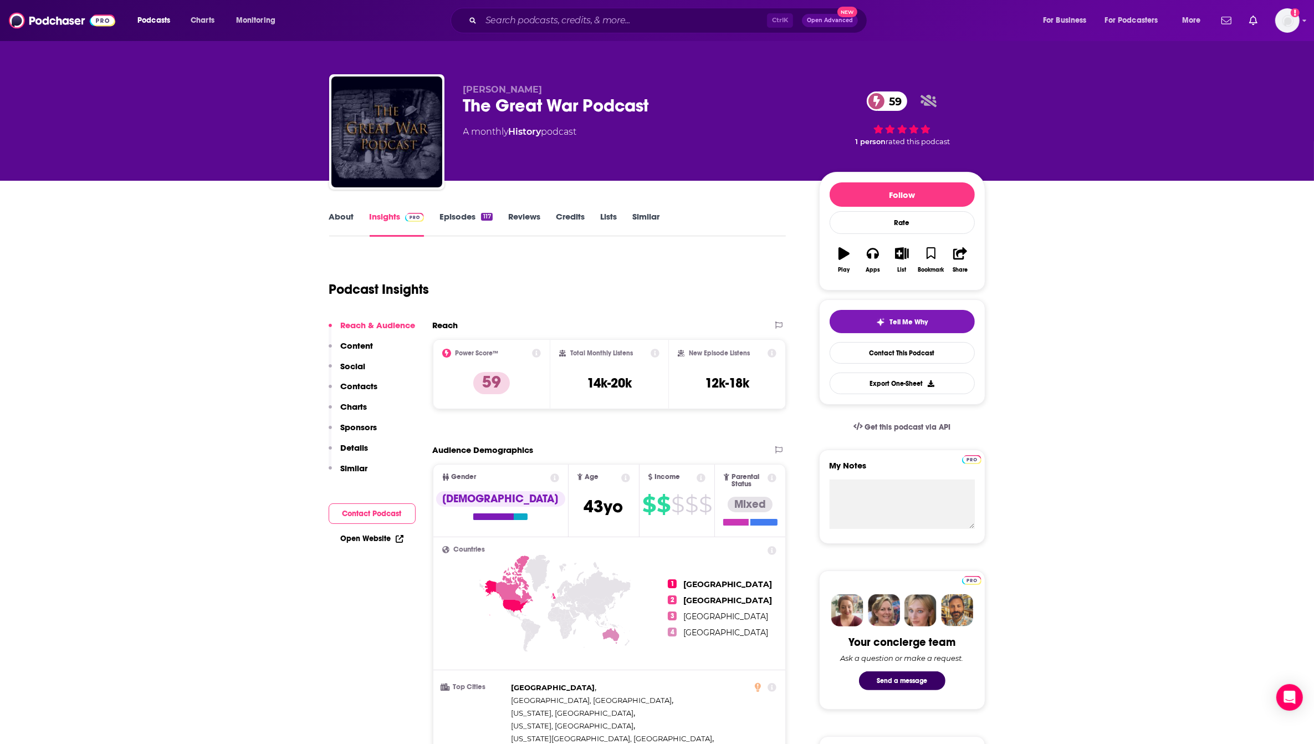
scroll to position [139, 0]
